Goal: Task Accomplishment & Management: Use online tool/utility

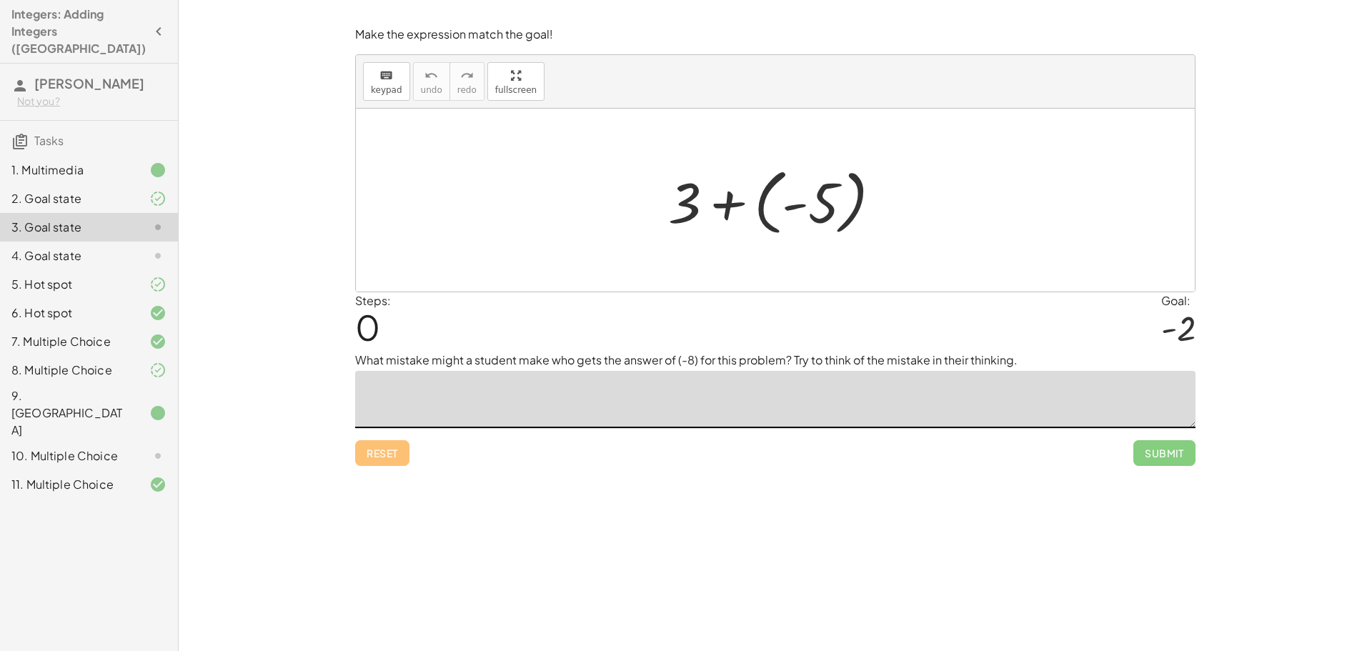
click at [1024, 404] on textarea at bounding box center [775, 399] width 840 height 57
click at [797, 219] on div at bounding box center [780, 200] width 239 height 79
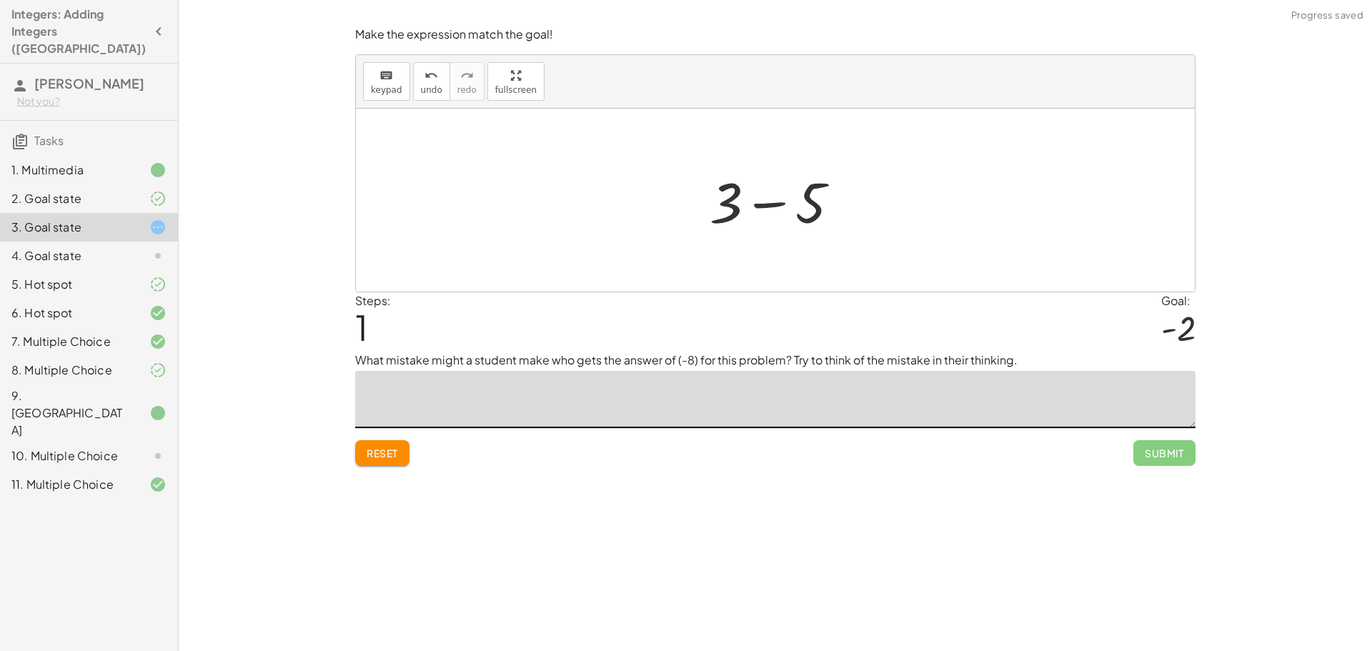
click at [824, 201] on div at bounding box center [780, 201] width 156 height 74
click at [421, 85] on span "undo" at bounding box center [431, 90] width 21 height 10
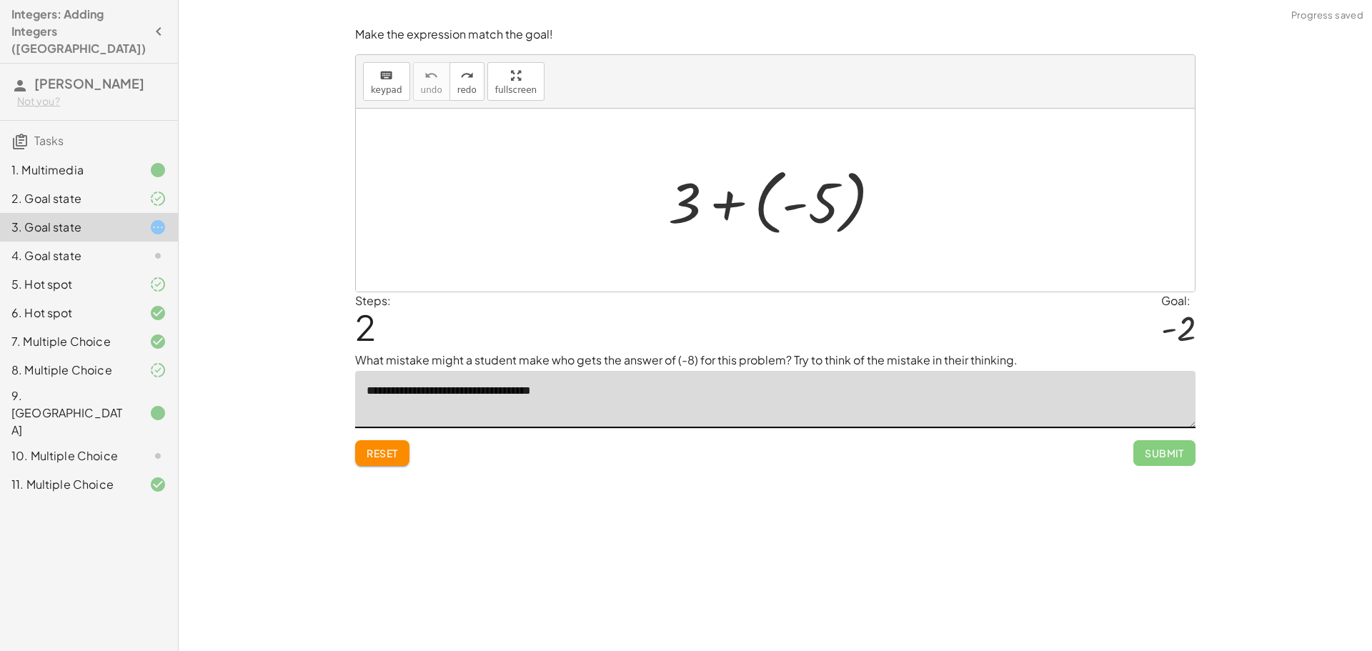
click at [807, 201] on div at bounding box center [780, 200] width 239 height 79
click at [807, 201] on div at bounding box center [780, 201] width 156 height 74
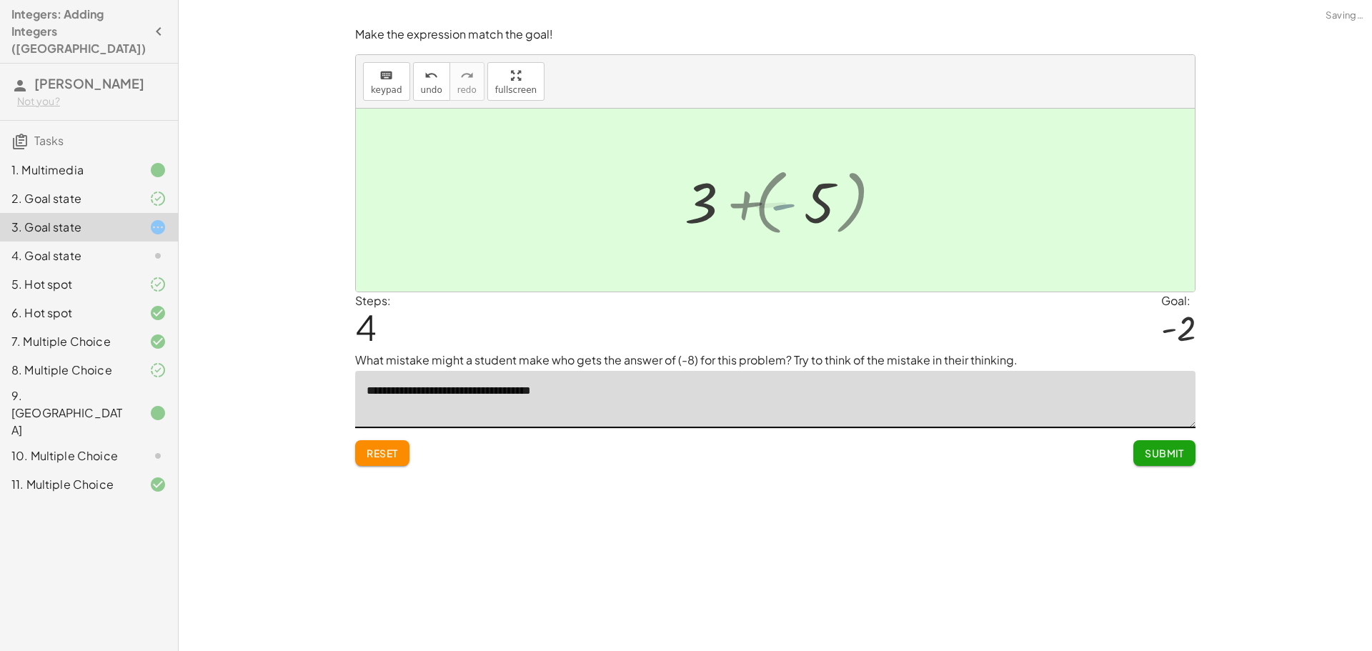
click at [807, 201] on div at bounding box center [780, 200] width 97 height 71
type textarea "**********"
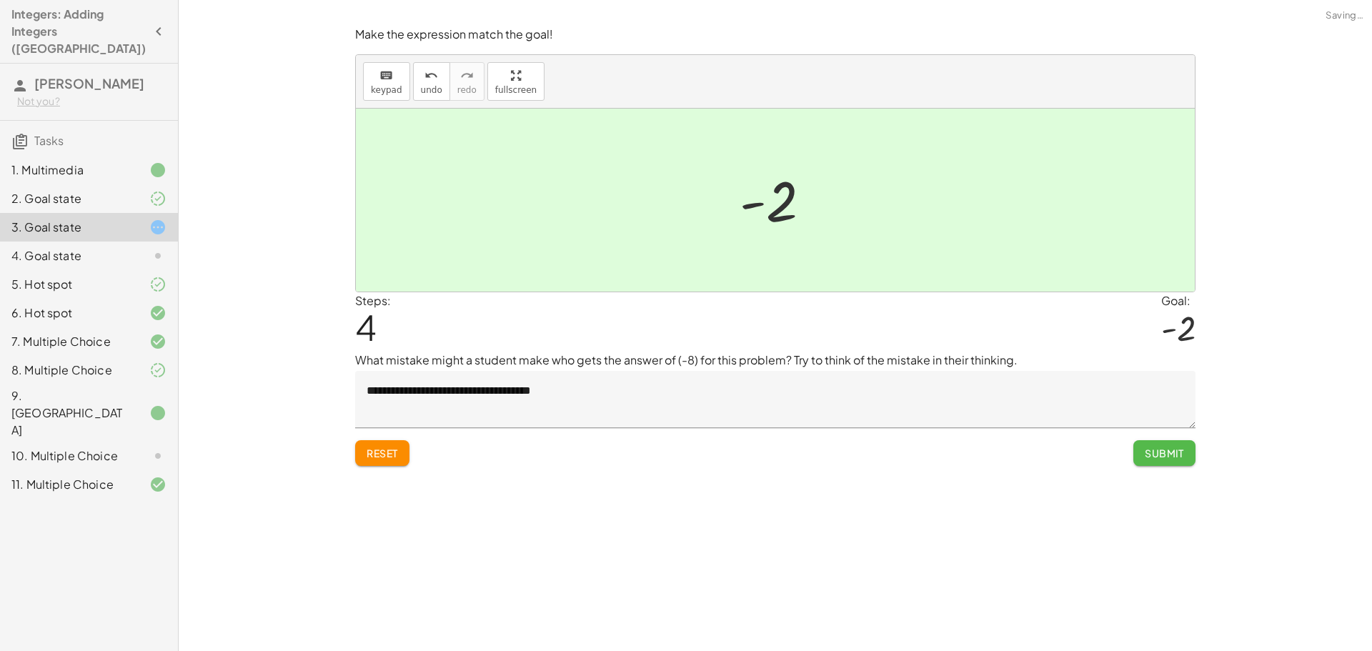
click at [1162, 449] on span "Submit" at bounding box center [1164, 453] width 39 height 13
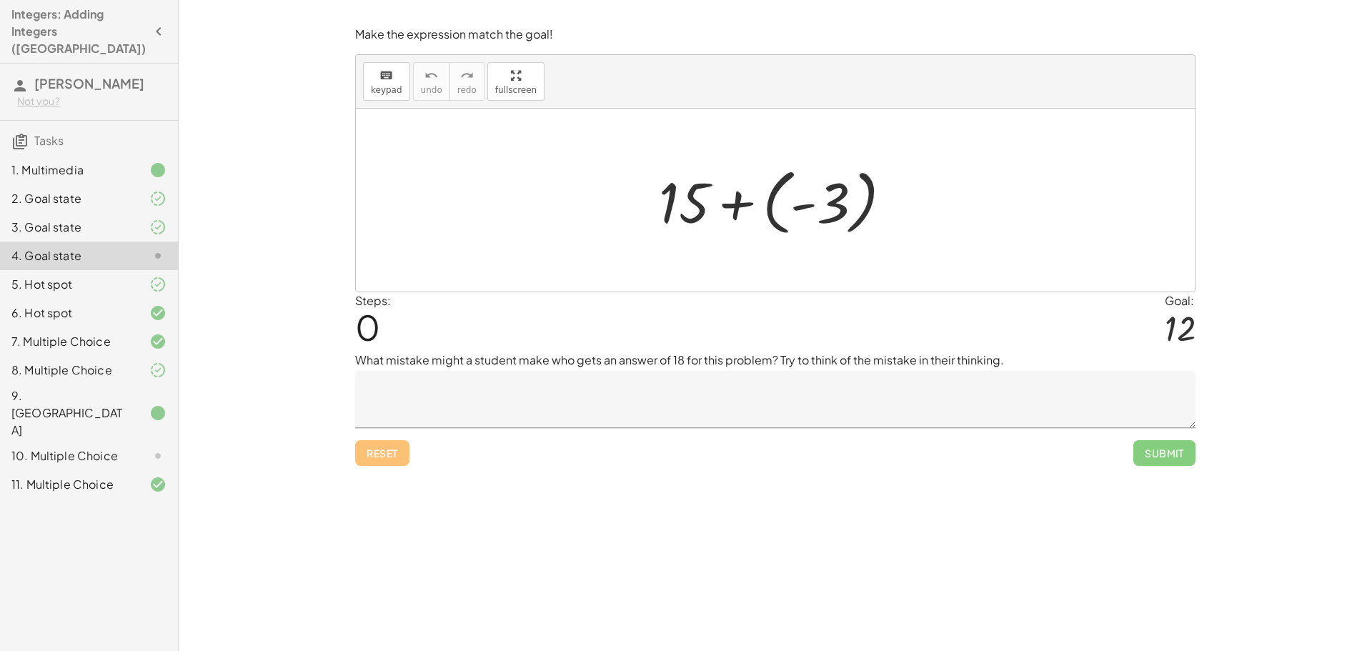
click at [427, 400] on textarea at bounding box center [775, 399] width 840 height 57
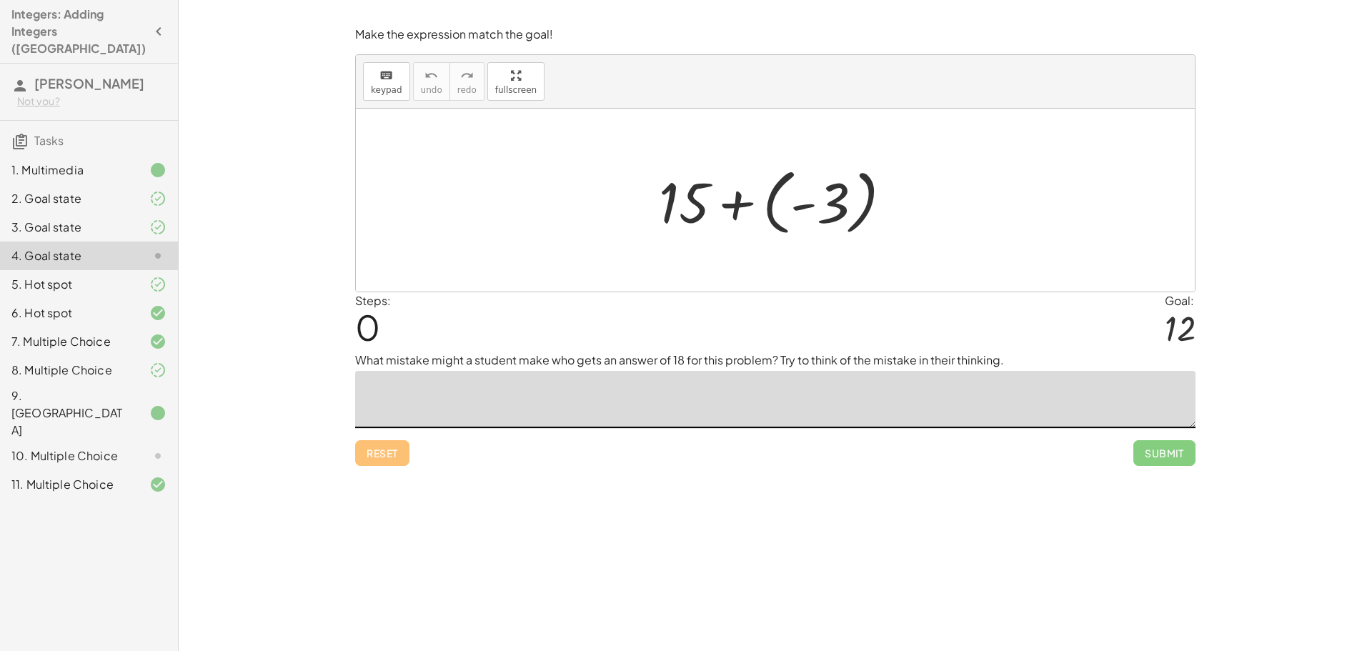
click at [760, 215] on div at bounding box center [781, 200] width 259 height 79
type textarea "*"
type textarea "****"
click at [1102, 155] on div at bounding box center [775, 200] width 839 height 183
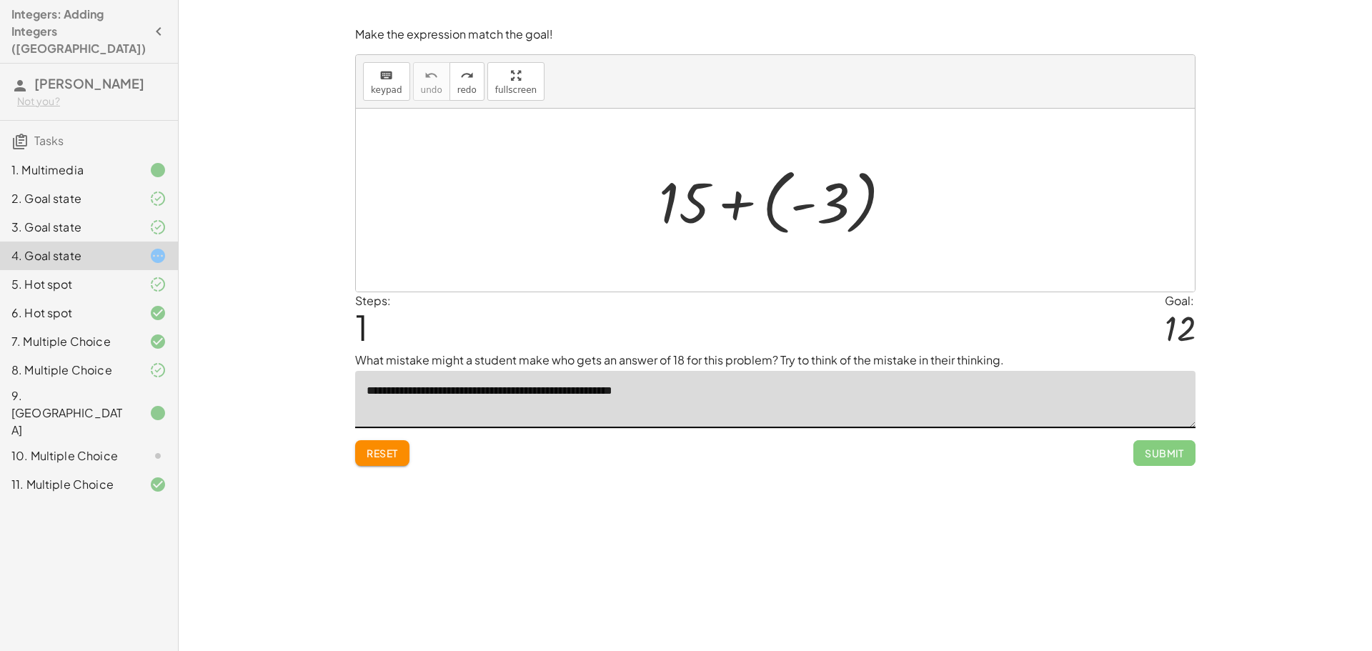
click at [1102, 155] on div at bounding box center [775, 200] width 839 height 183
click at [837, 211] on div at bounding box center [781, 200] width 259 height 79
click at [837, 211] on div at bounding box center [780, 201] width 176 height 74
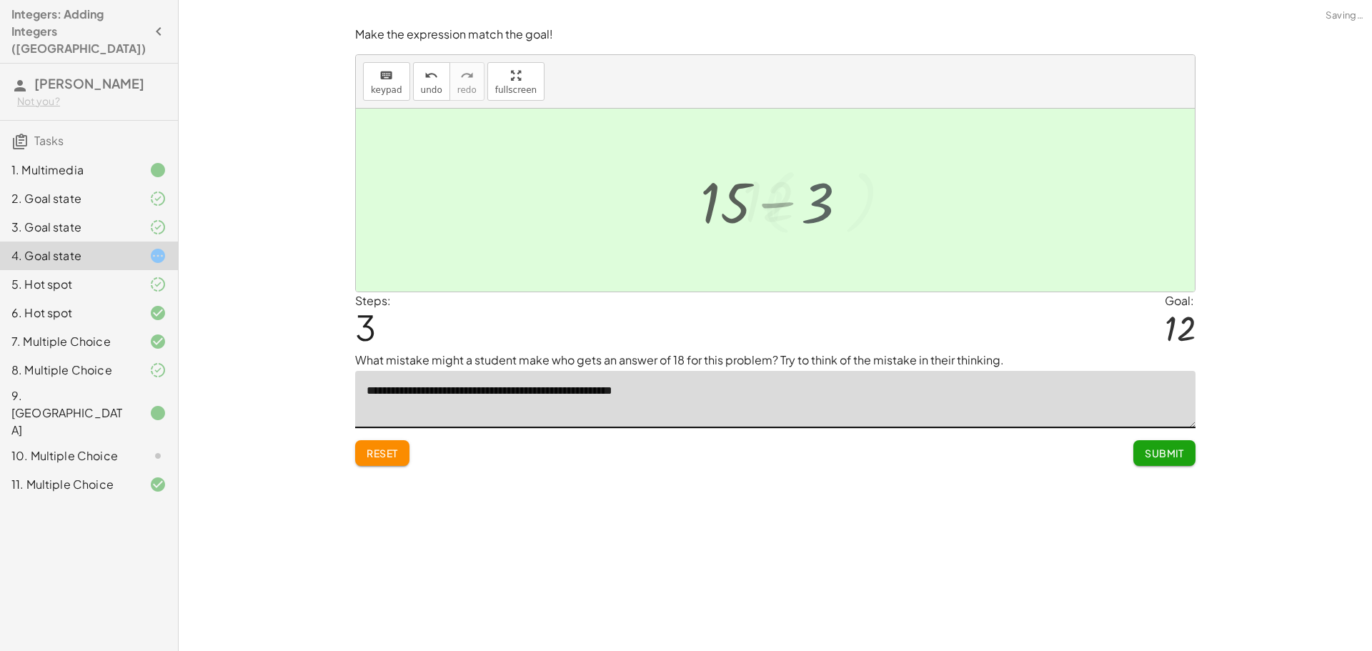
click at [837, 211] on div at bounding box center [775, 200] width 839 height 183
type textarea "**********"
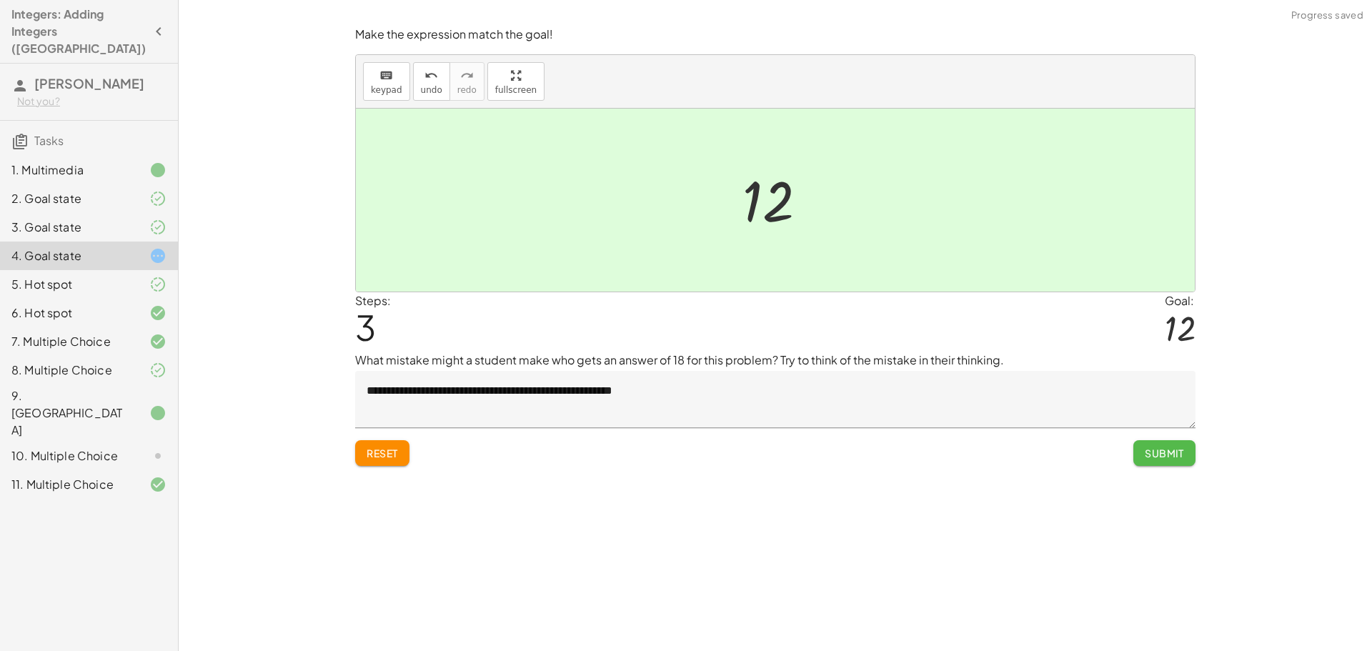
click at [1175, 457] on span "Submit" at bounding box center [1164, 453] width 39 height 13
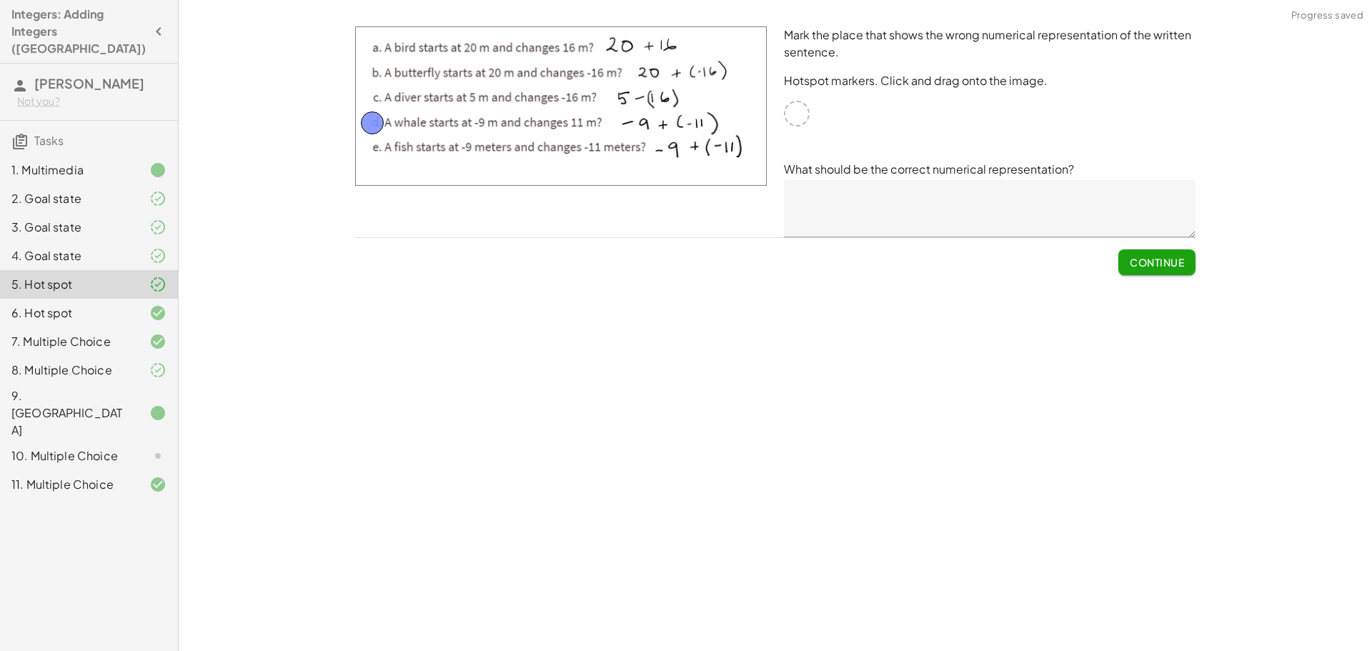
click at [1165, 261] on span "Continue" at bounding box center [1157, 262] width 54 height 13
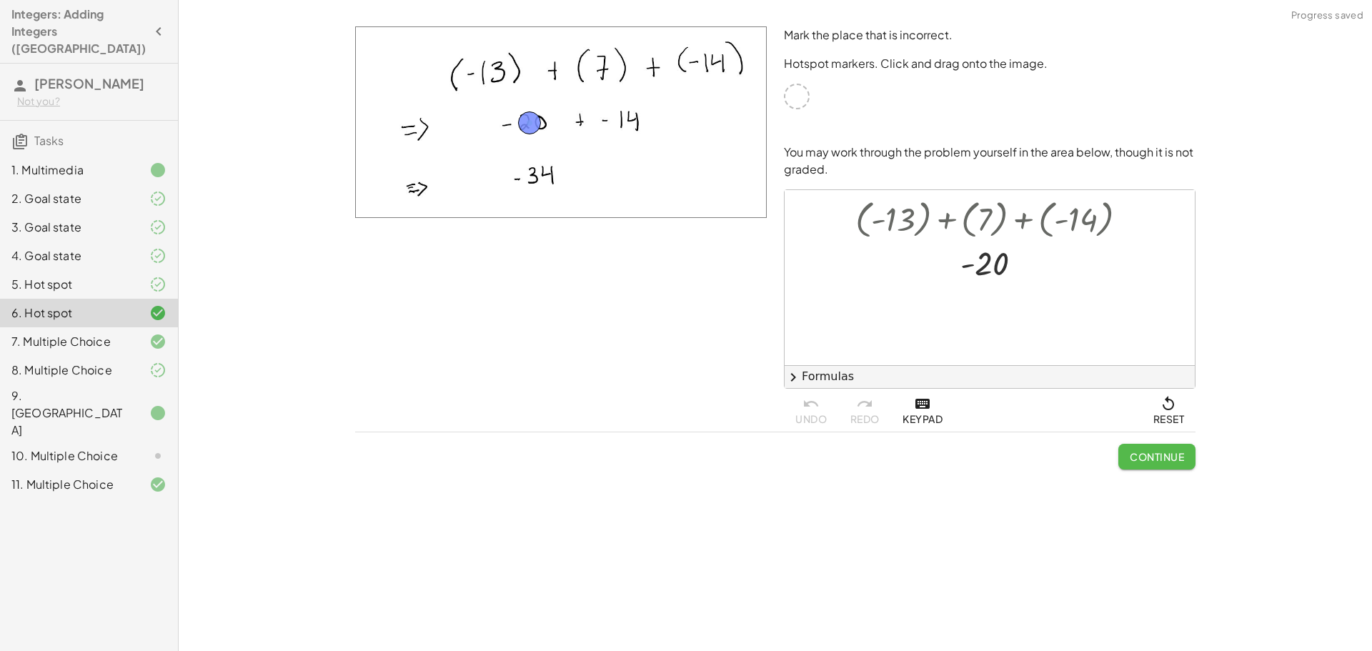
click at [1153, 459] on span "Continue" at bounding box center [1157, 456] width 54 height 13
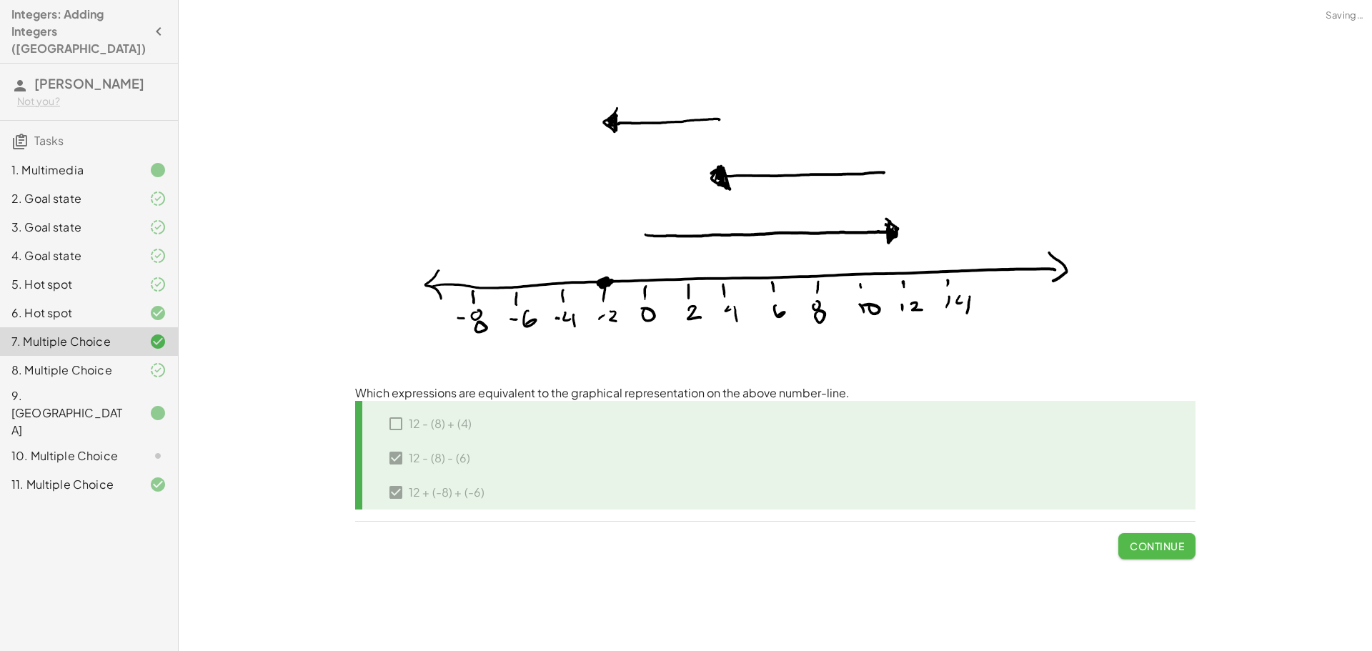
click at [1145, 553] on button "Continue" at bounding box center [1156, 546] width 77 height 26
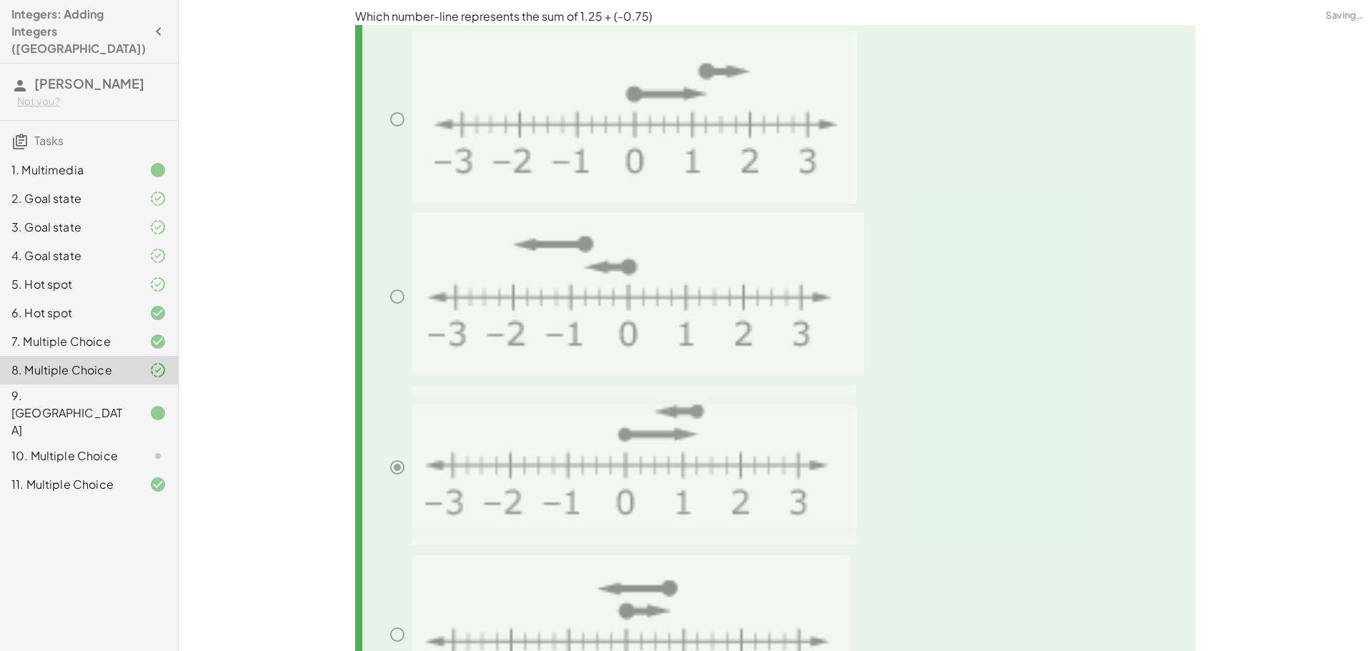
scroll to position [209, 0]
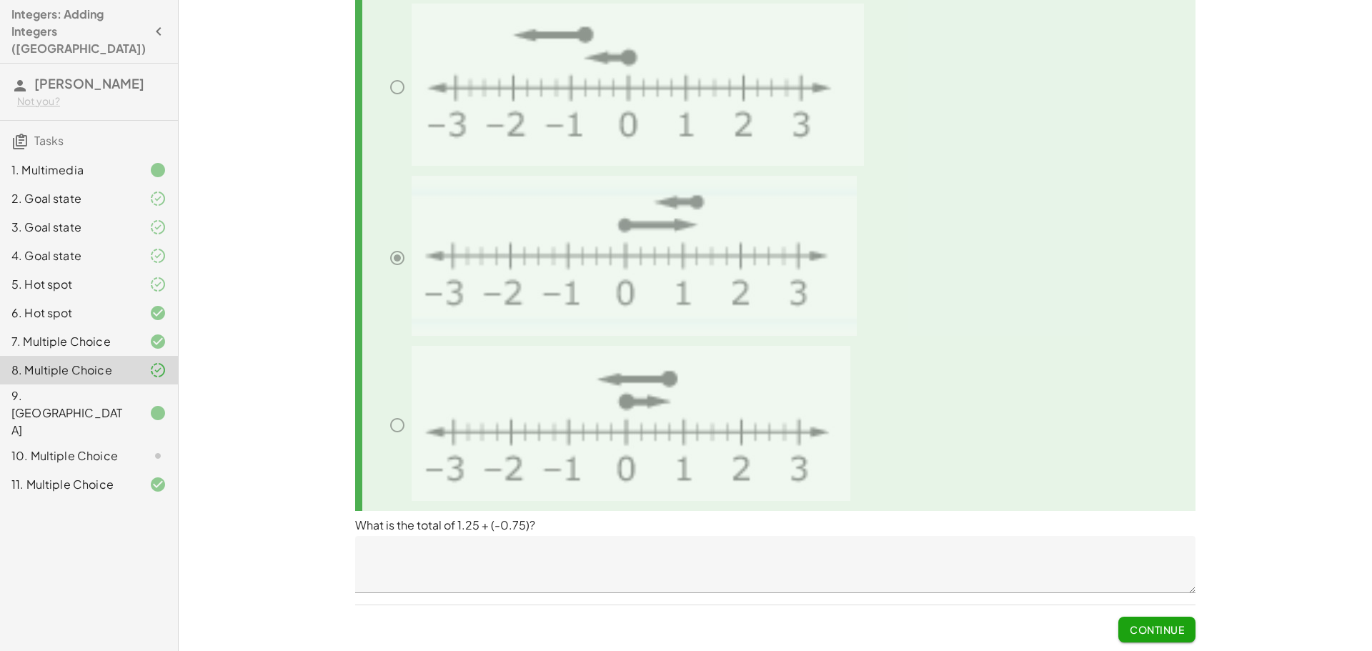
click at [1036, 454] on div at bounding box center [780, 428] width 829 height 165
click at [1185, 625] on button "Continue" at bounding box center [1156, 630] width 77 height 26
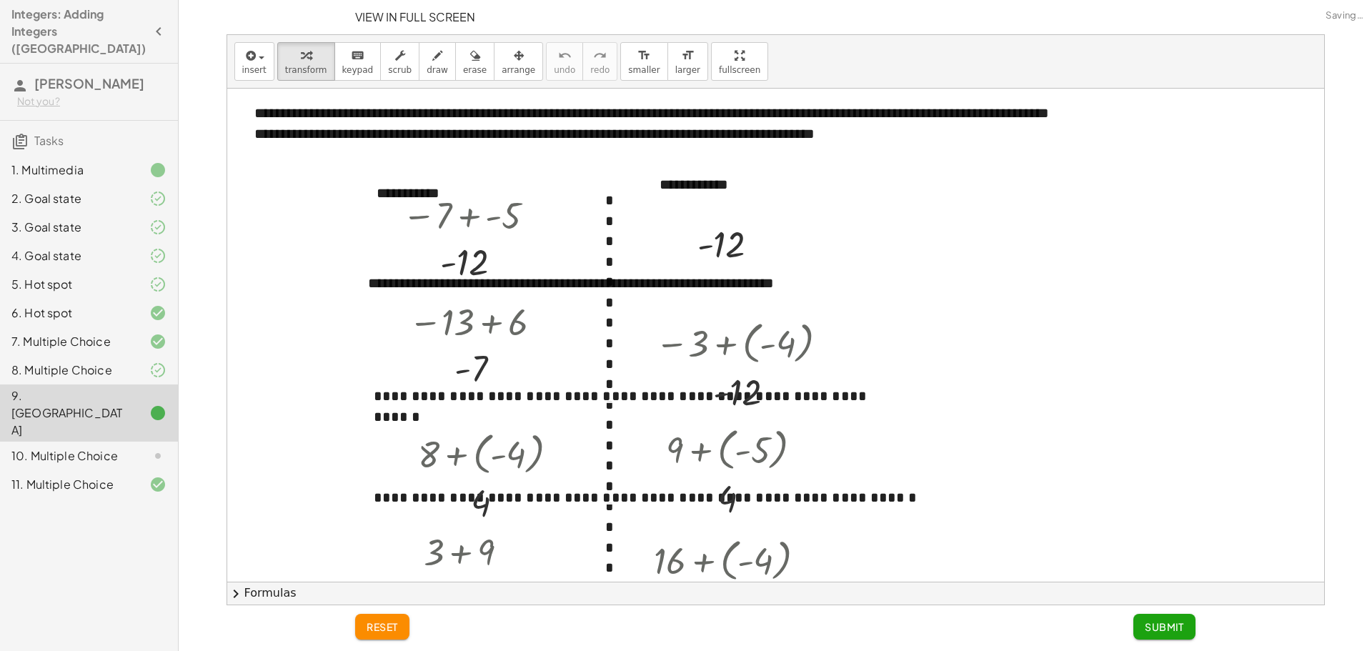
scroll to position [0, 0]
click at [1181, 624] on span "Submit" at bounding box center [1164, 626] width 39 height 13
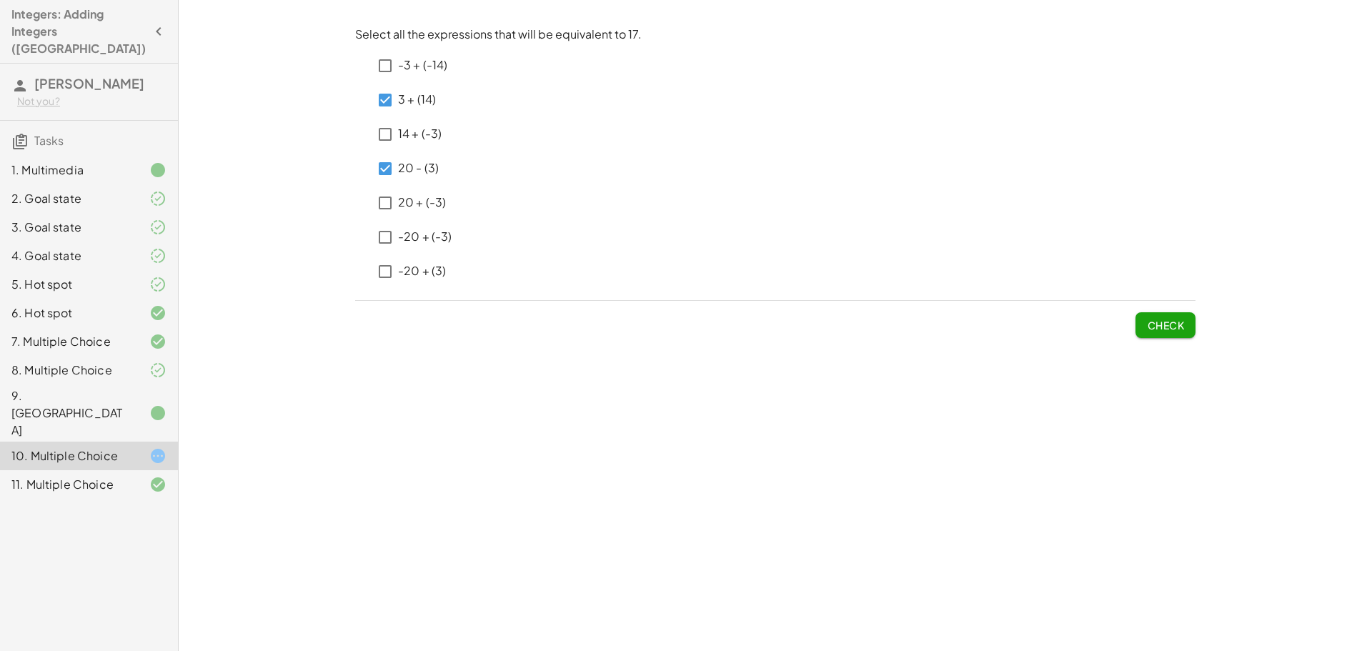
click at [1163, 324] on span "Check" at bounding box center [1165, 325] width 37 height 13
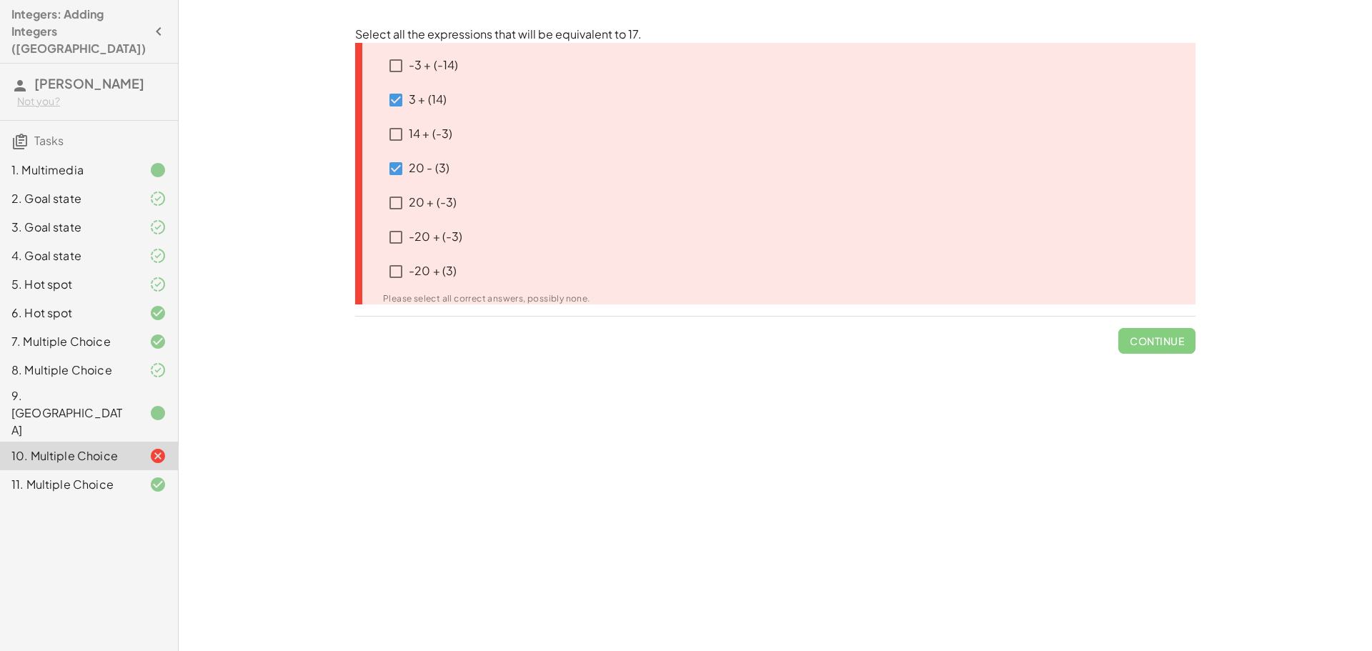
click at [436, 240] on p "-20 + (-3)" at bounding box center [436, 237] width 54 height 16
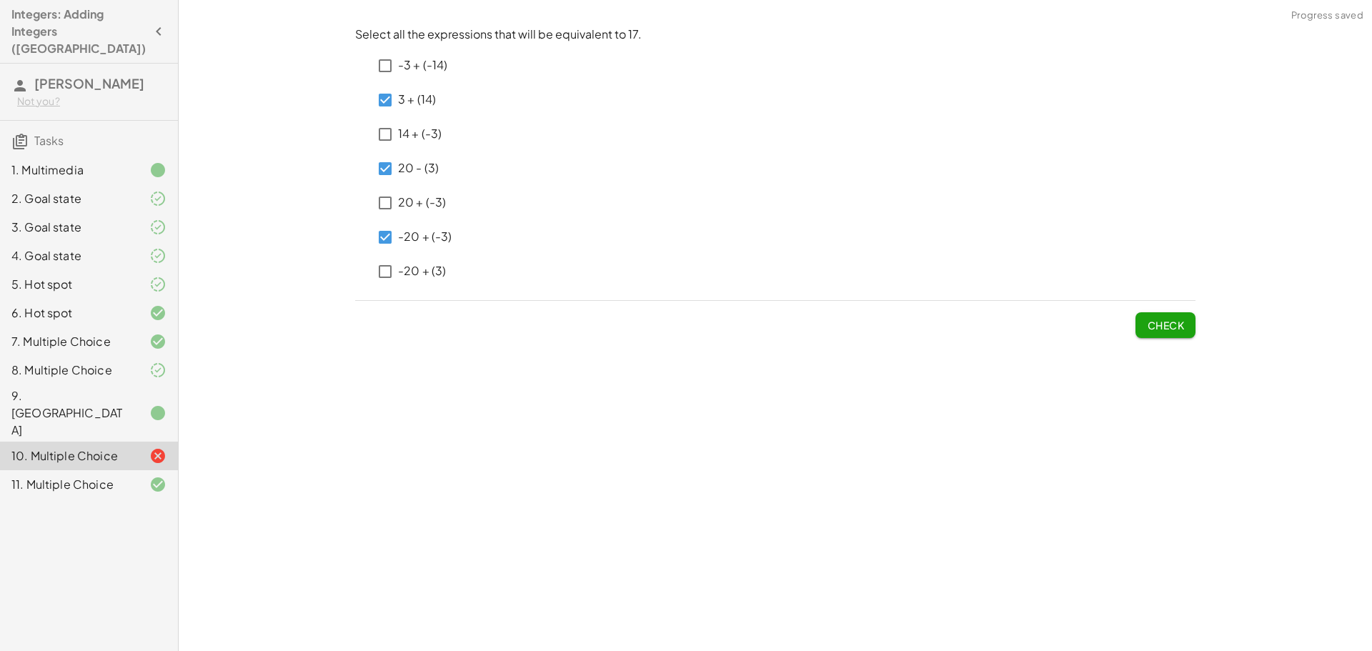
click at [1184, 326] on button "Check" at bounding box center [1165, 325] width 60 height 26
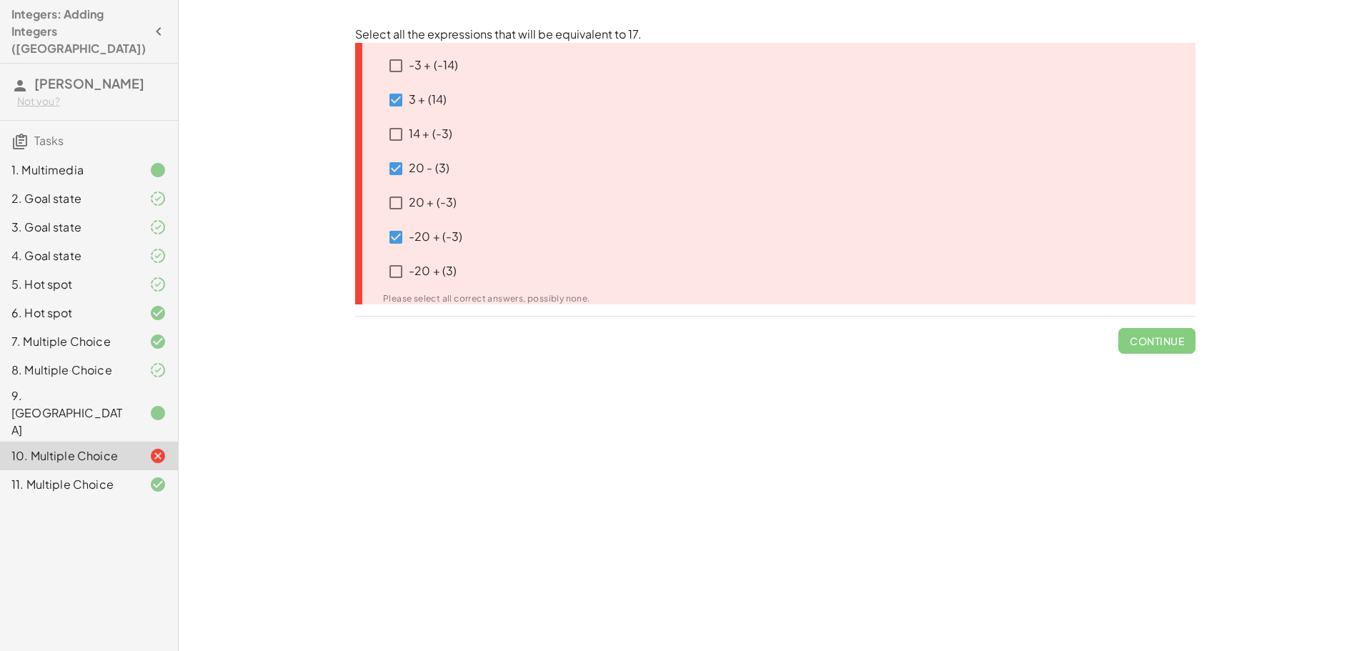
click at [450, 236] on p "-20 + (-3)" at bounding box center [436, 237] width 54 height 16
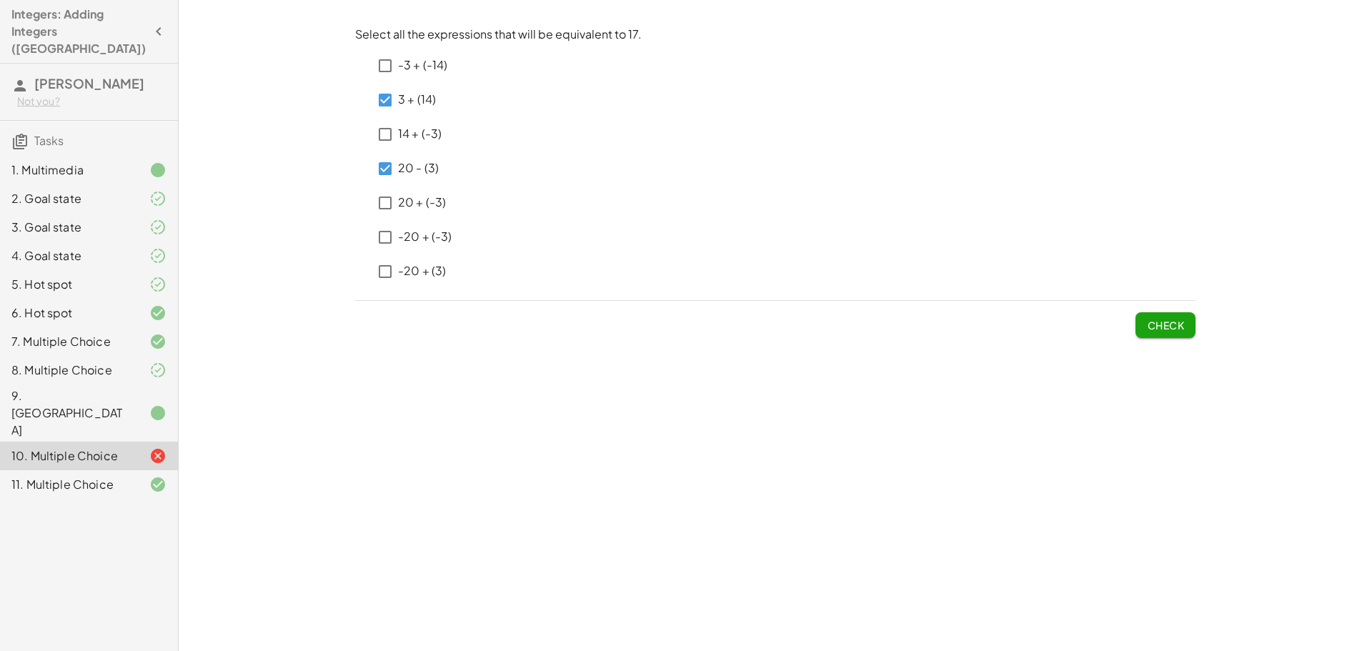
click at [450, 236] on div "-3 + (-14) ﻿ 3 + (14) ﻿ 14 + (-3) 20 - (3) 20 + (-3) -20 + (-3) -20 + (3)" at bounding box center [775, 166] width 840 height 246
click at [439, 234] on p "-20 + (-3)" at bounding box center [425, 237] width 54 height 16
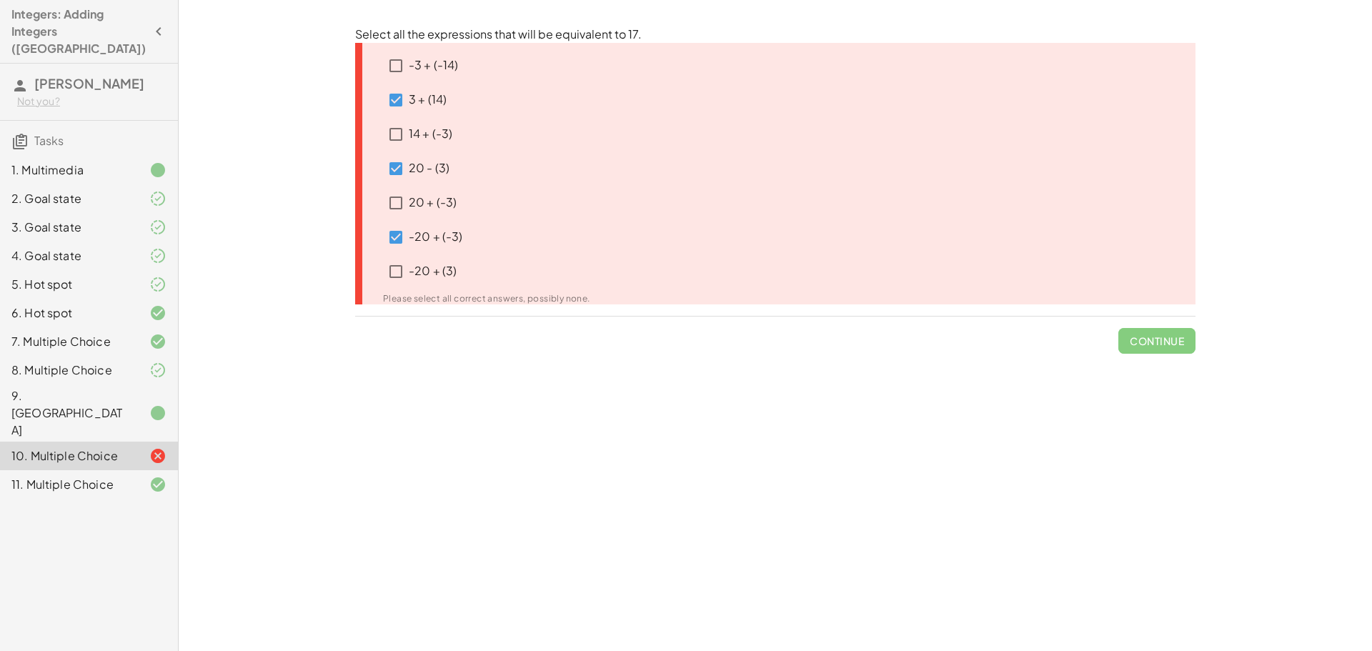
click at [451, 231] on p "-20 + (-3)" at bounding box center [436, 237] width 54 height 16
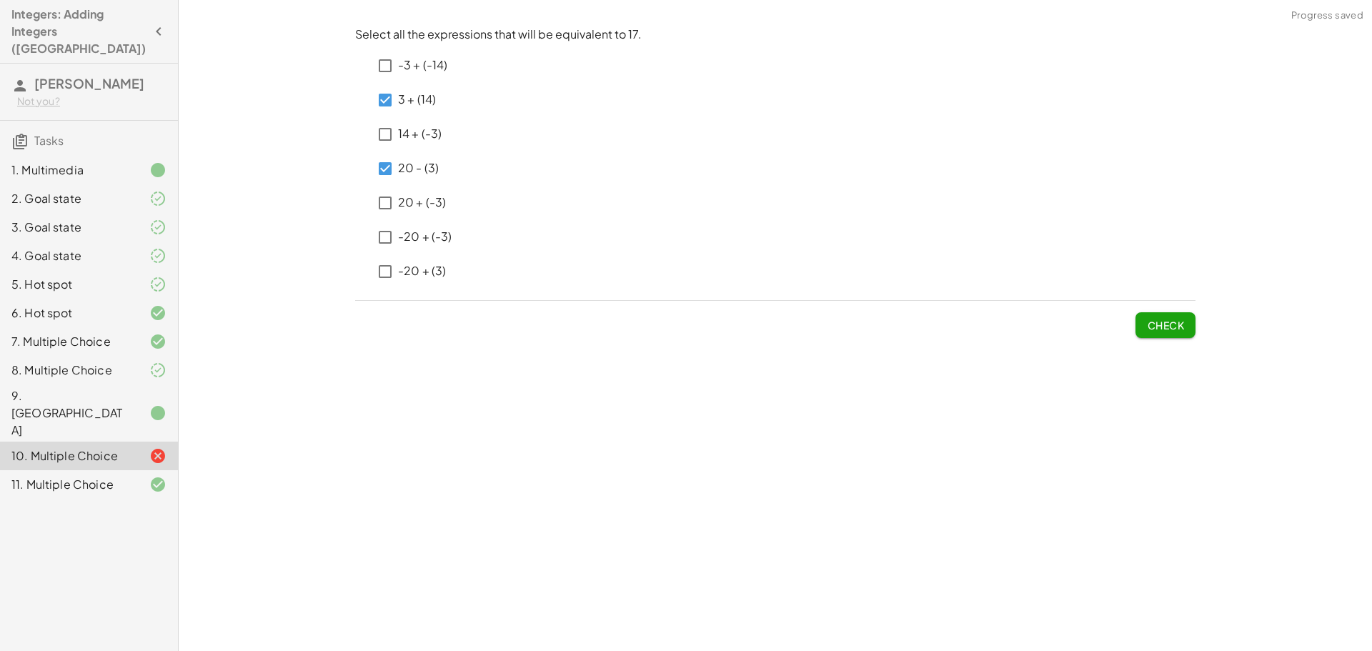
click at [432, 209] on p "20 + (-3)" at bounding box center [422, 202] width 48 height 16
click at [1155, 325] on span "Check" at bounding box center [1165, 325] width 37 height 13
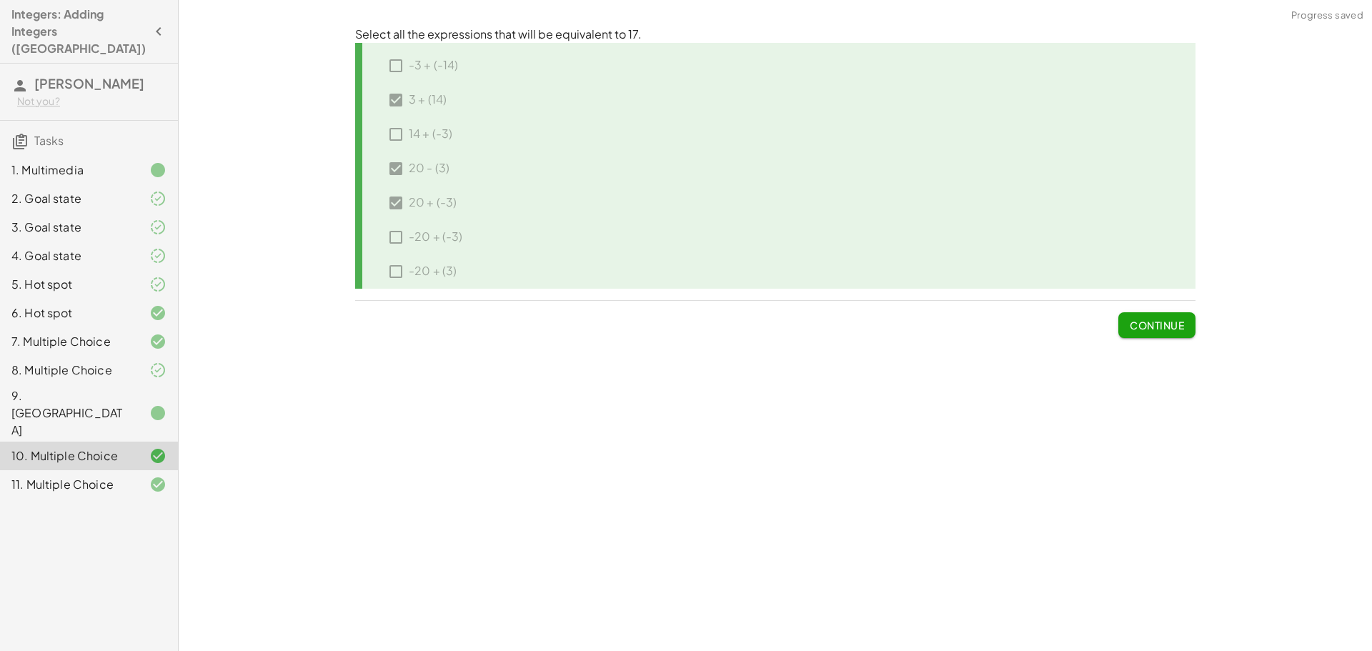
click at [1155, 325] on span "Continue" at bounding box center [1157, 325] width 54 height 13
